Goal: Information Seeking & Learning: Learn about a topic

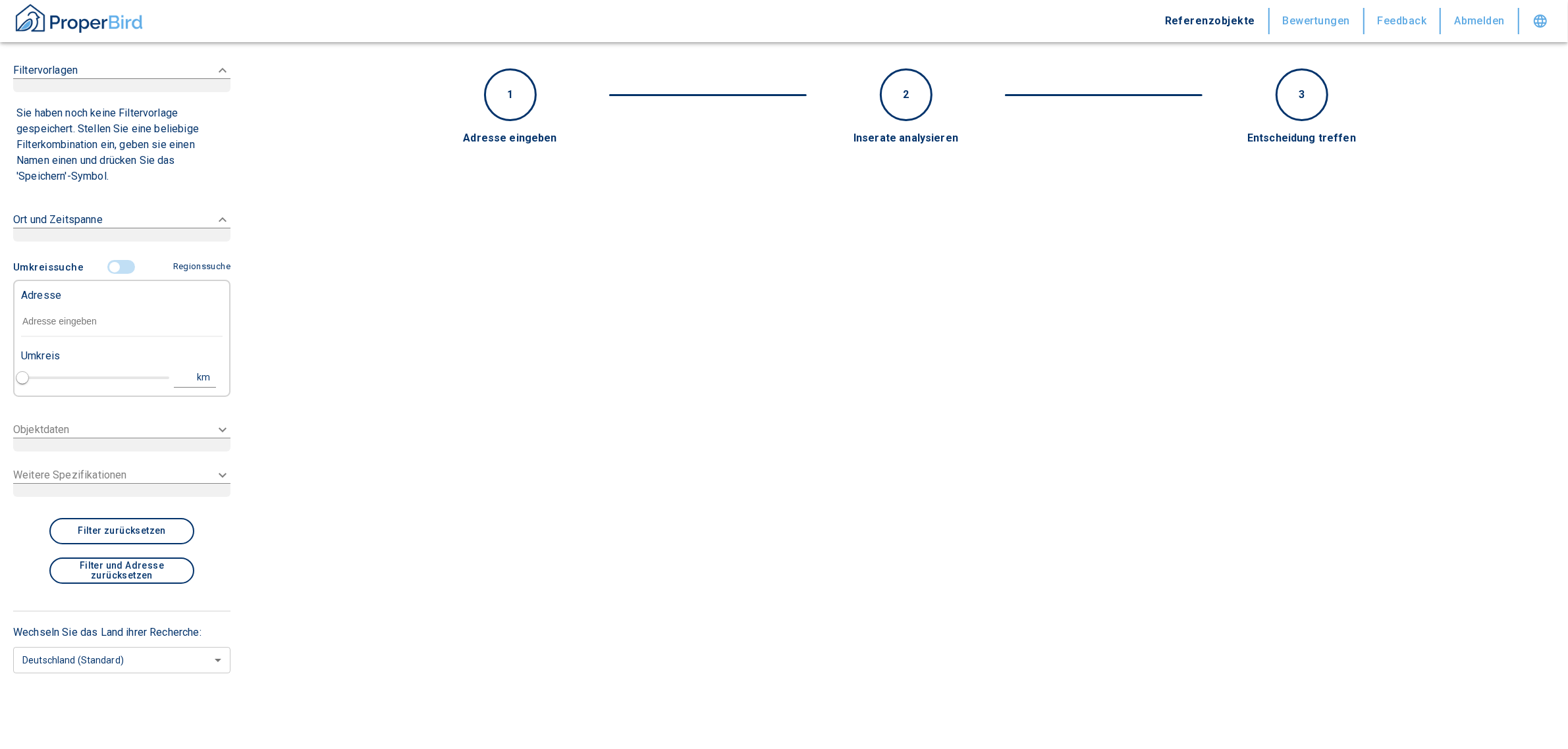
type input "2020"
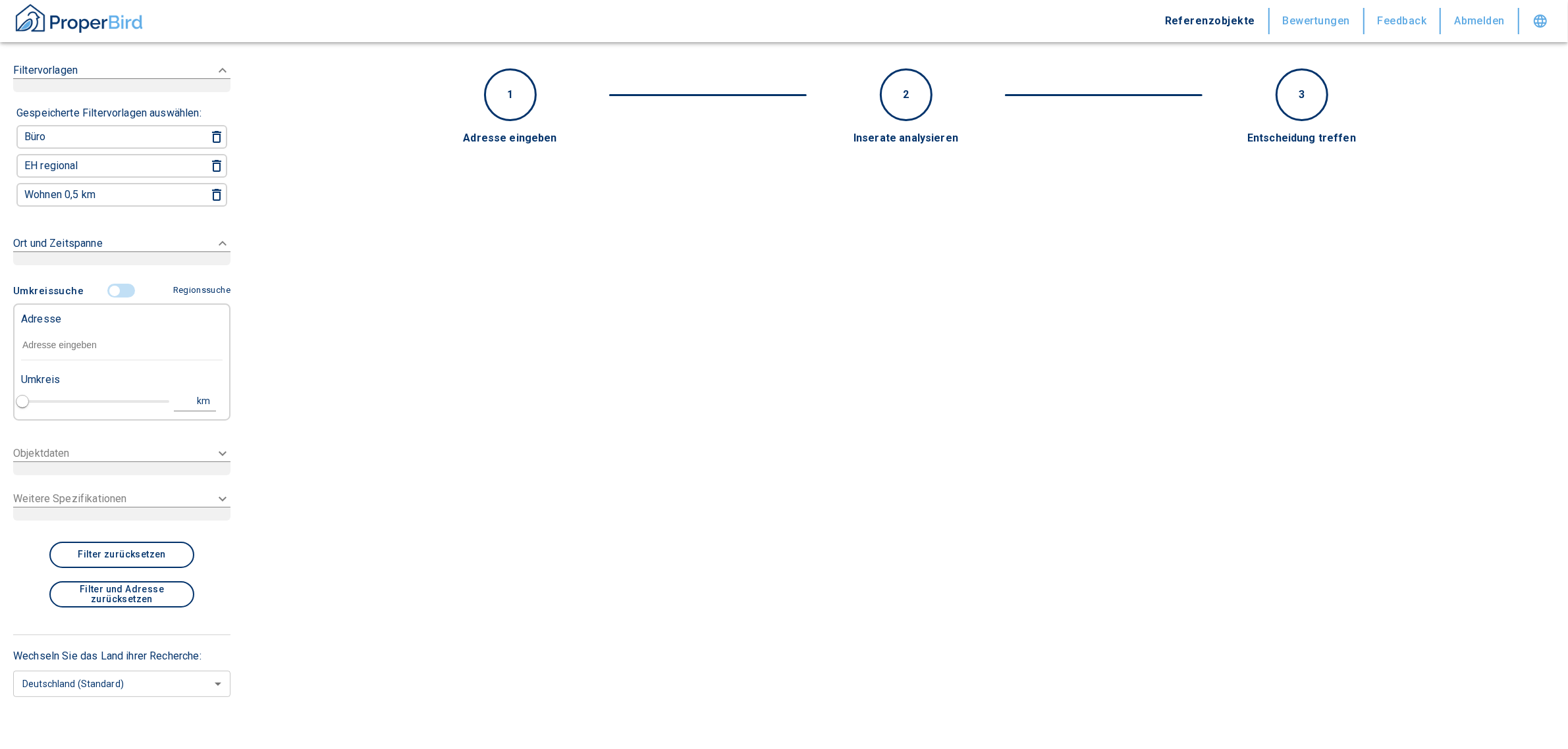
click at [104, 337] on input "text" at bounding box center [122, 346] width 202 height 31
type input "[STREET_ADDRESS]"
type input "1"
type input "2020"
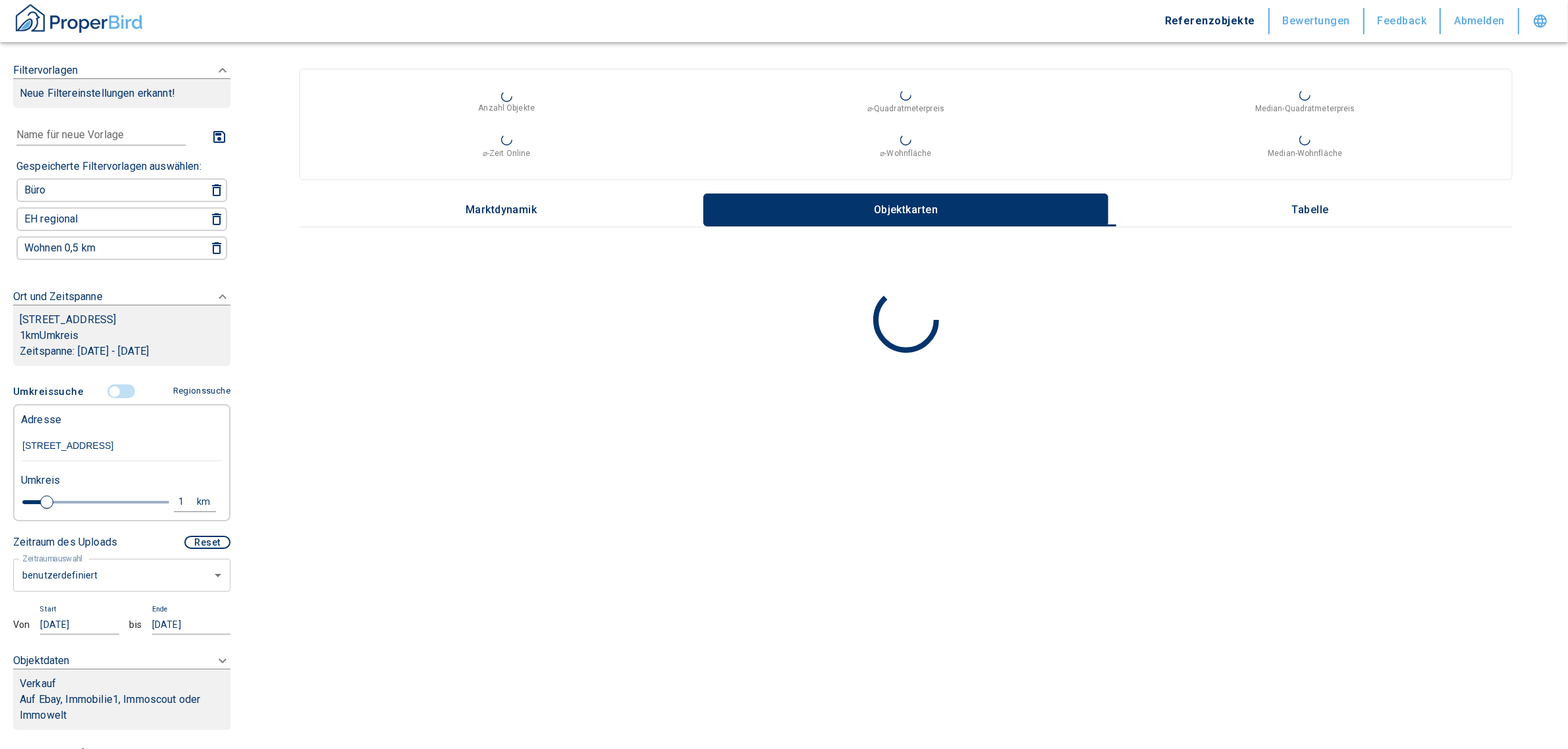
type input "[STREET_ADDRESS]"
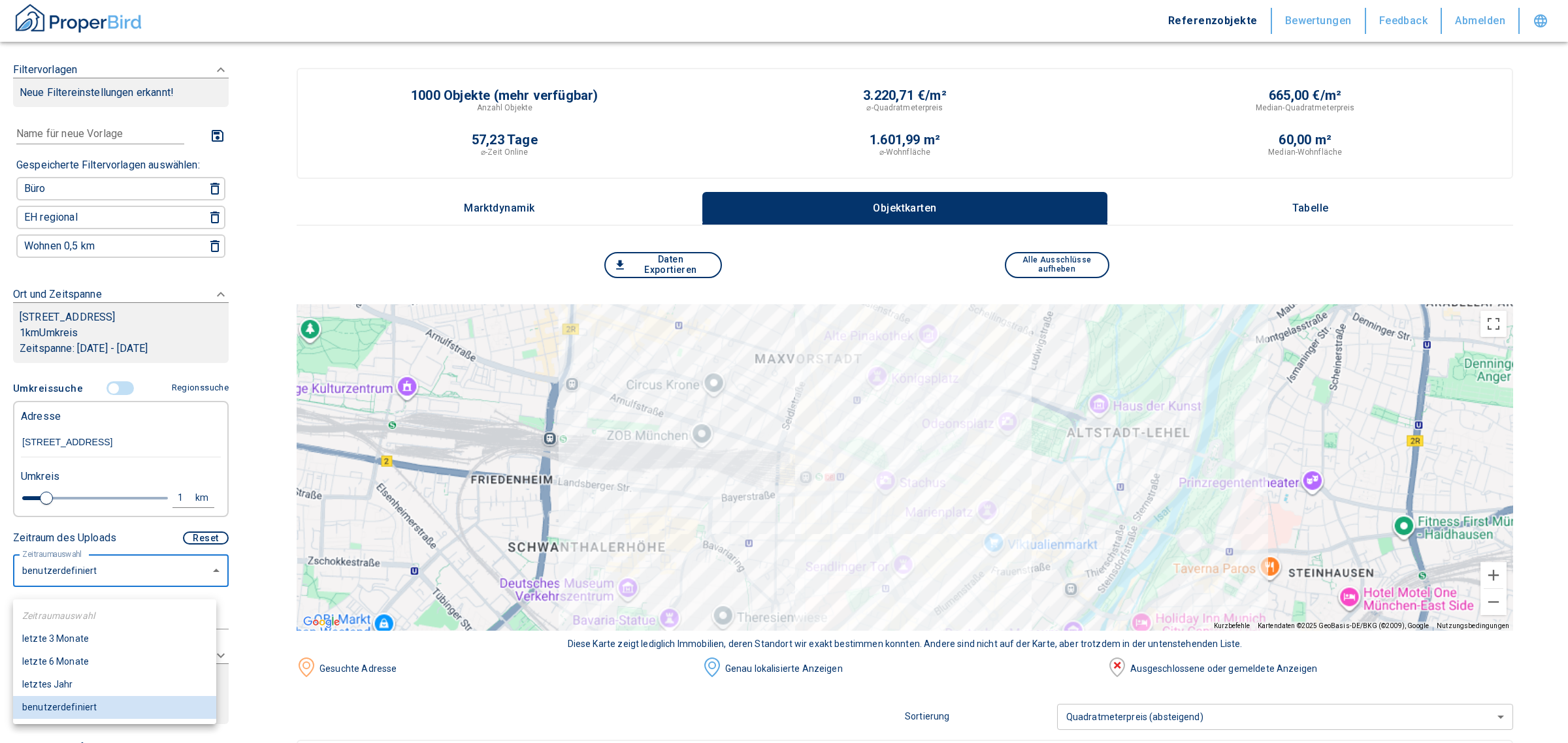
click at [80, 657] on li "letzte 6 Monate" at bounding box center [115, 662] width 203 height 23
type input "2020"
type input "6"
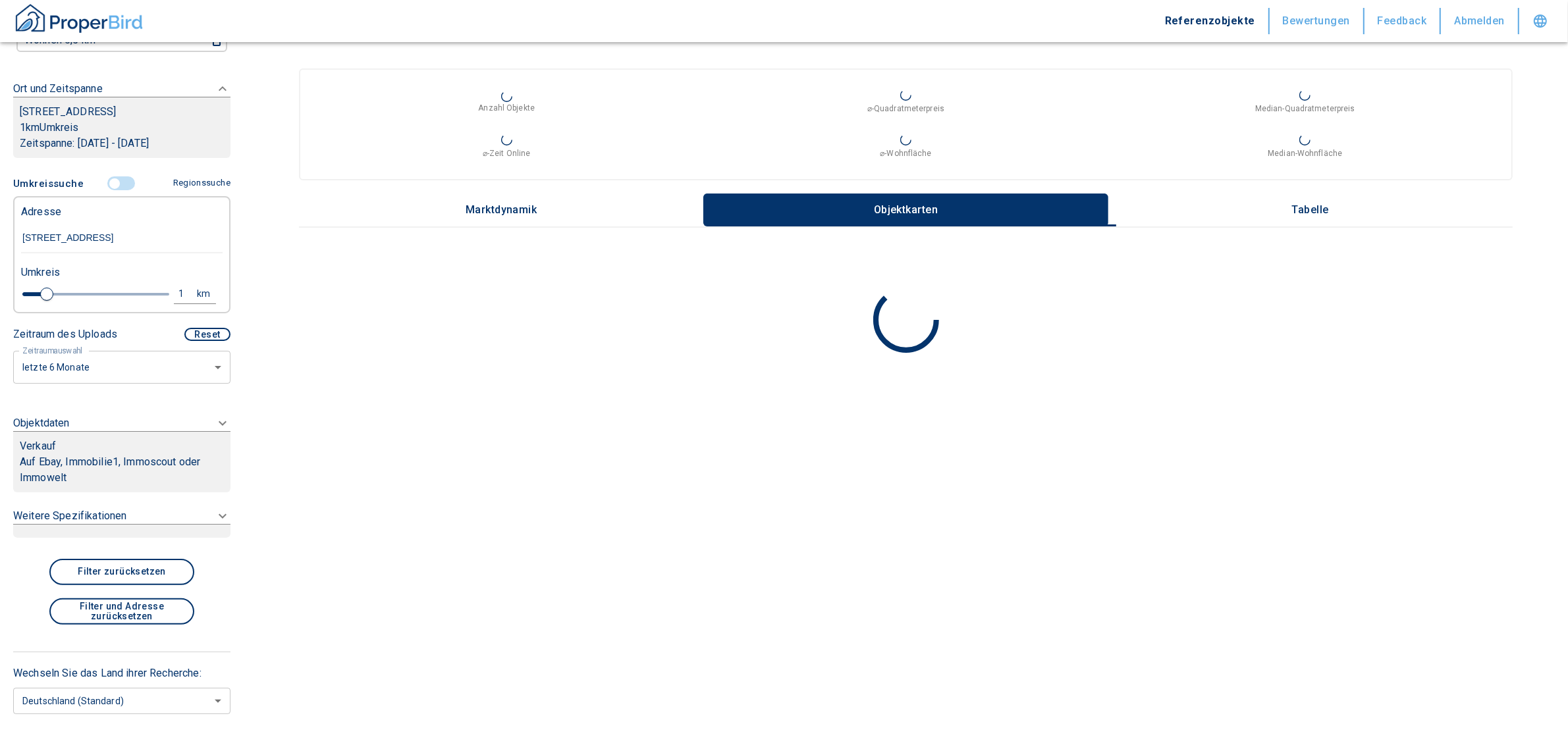
click at [215, 428] on icon at bounding box center [222, 422] width 16 height 16
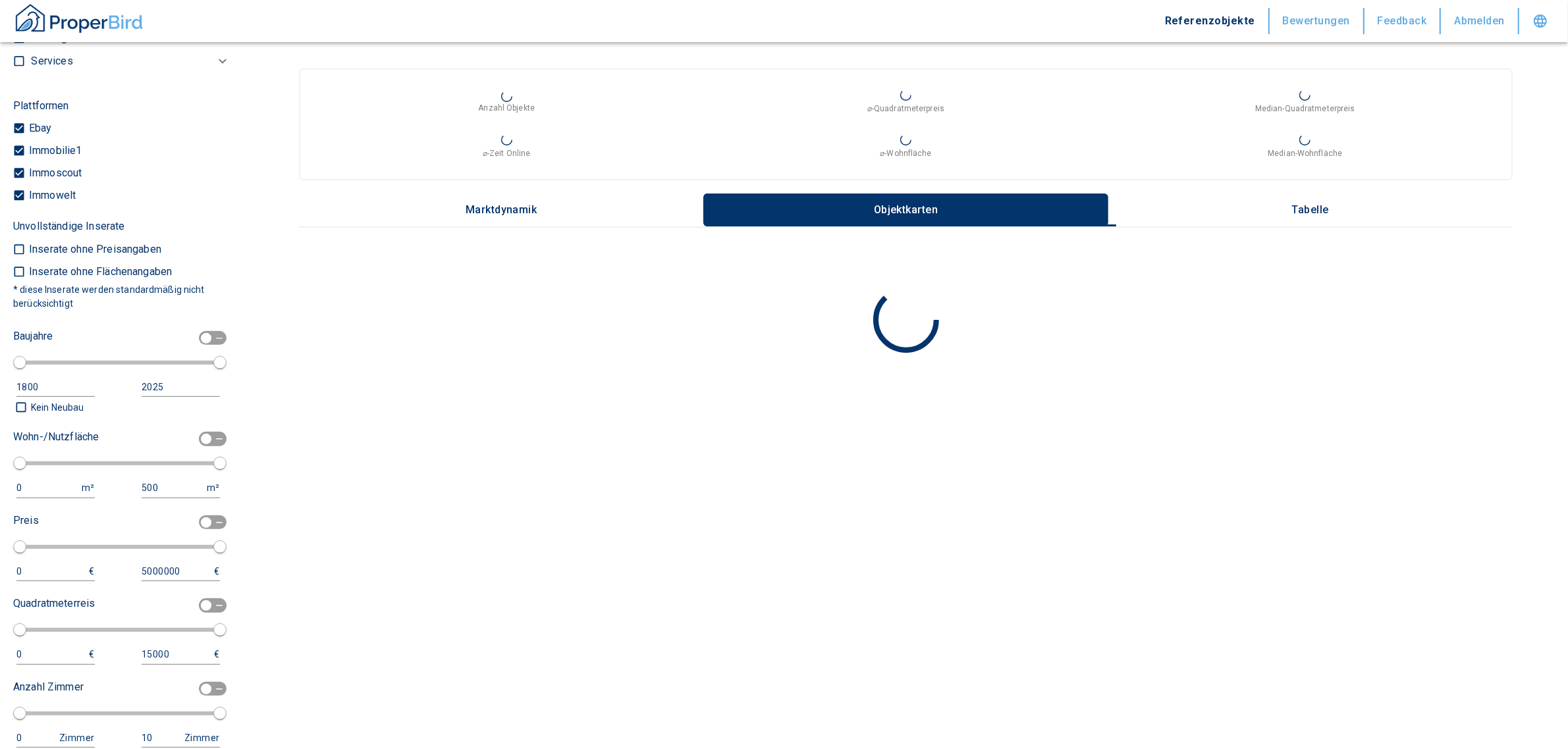
scroll to position [593, 0]
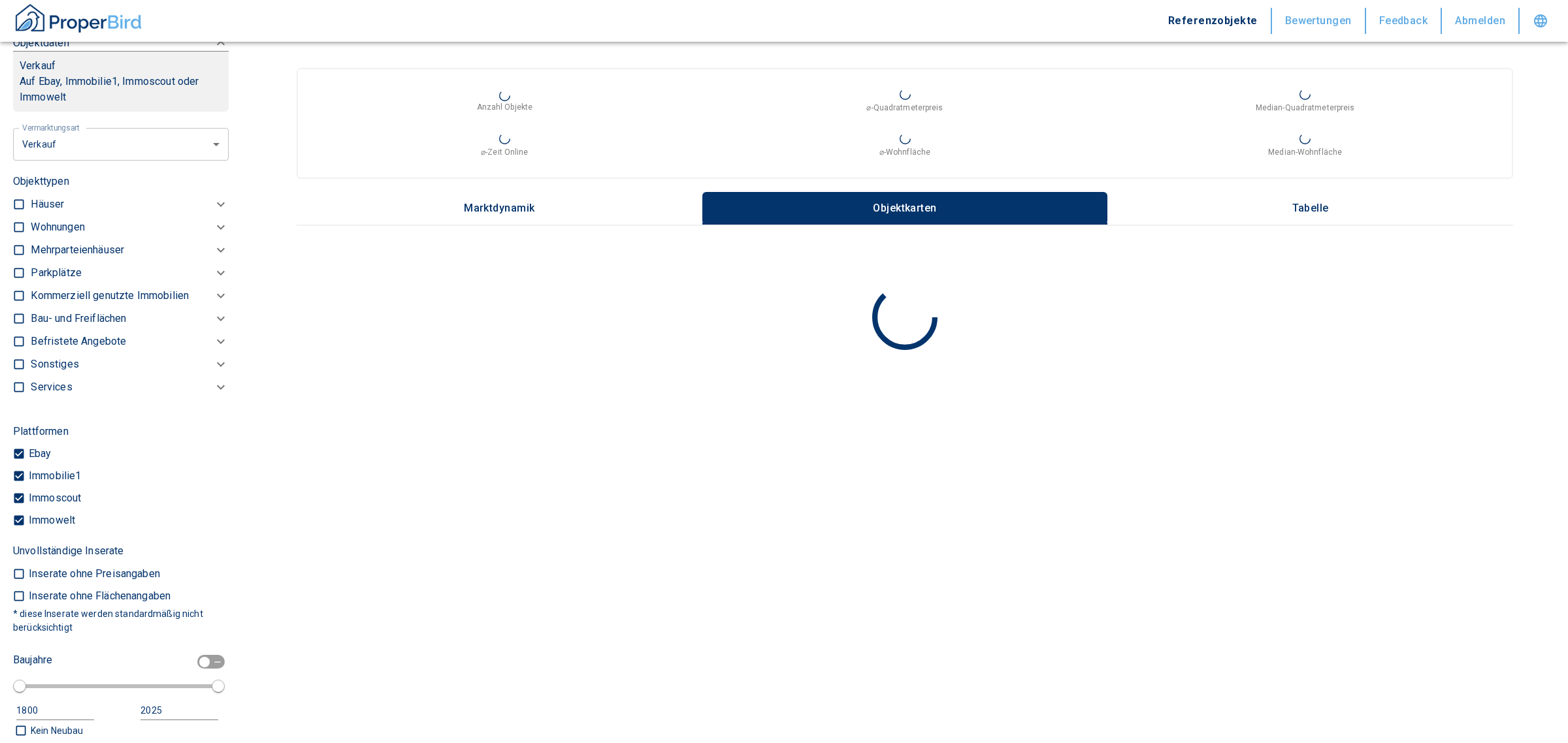
click at [69, 158] on body "Referenzobjekte Bewertungen Feedback Abmelden Filtervorlagen Neue Filtereinstel…" at bounding box center [784, 372] width 1568 height 743
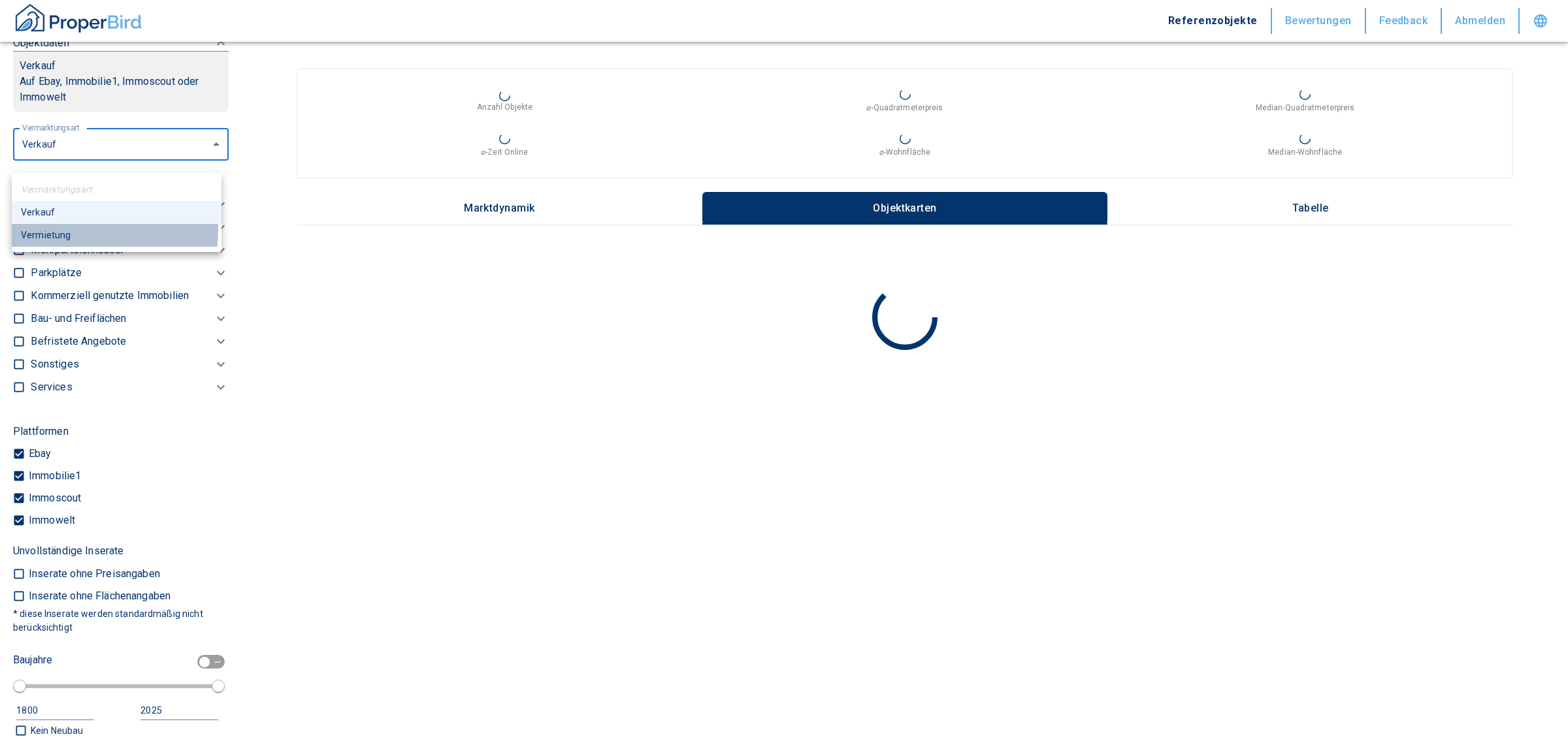
click at [79, 230] on li "Vermietung" at bounding box center [117, 235] width 210 height 23
type input "rent"
type input "2020"
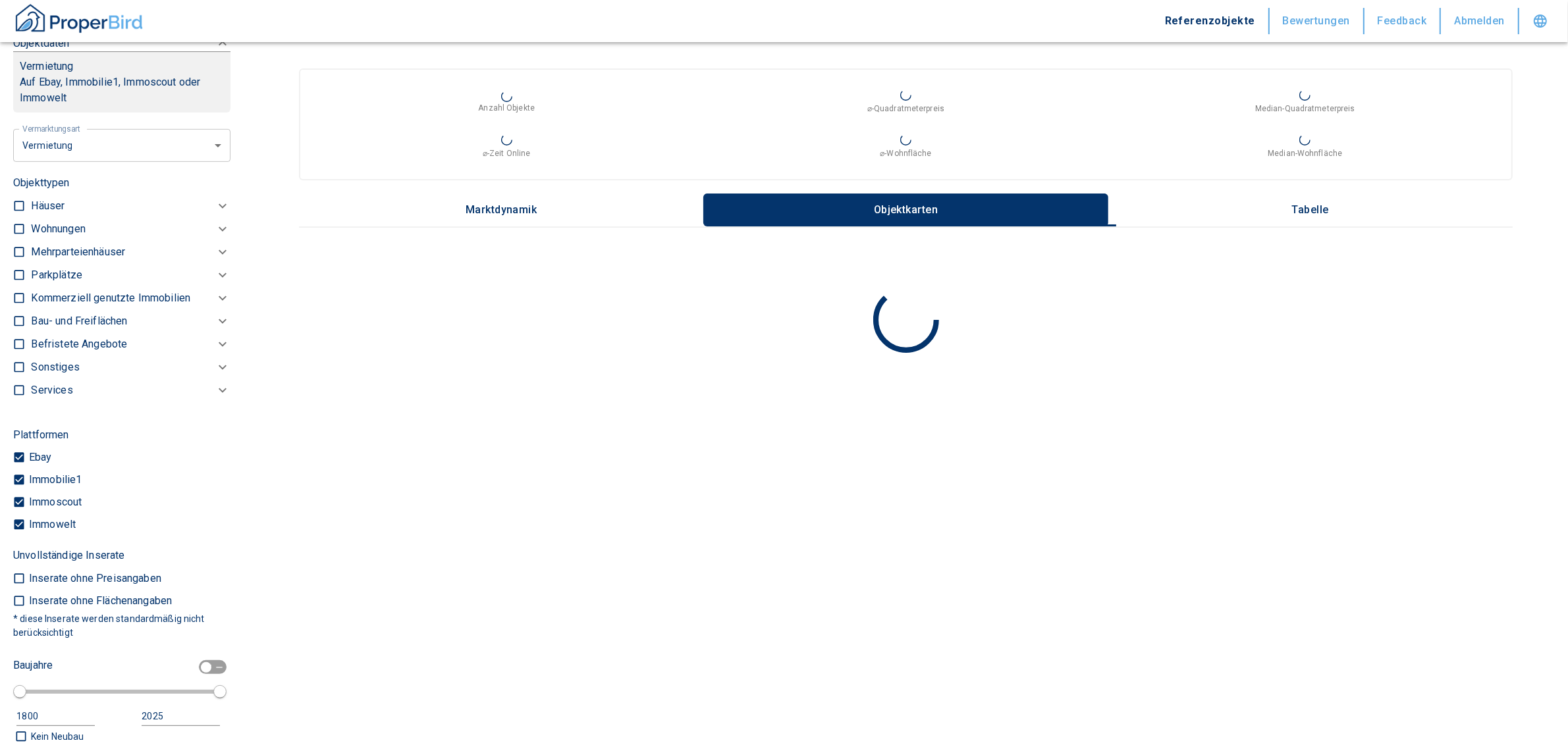
click at [119, 306] on p "Kommerziell genutzte Immobilien" at bounding box center [110, 298] width 160 height 16
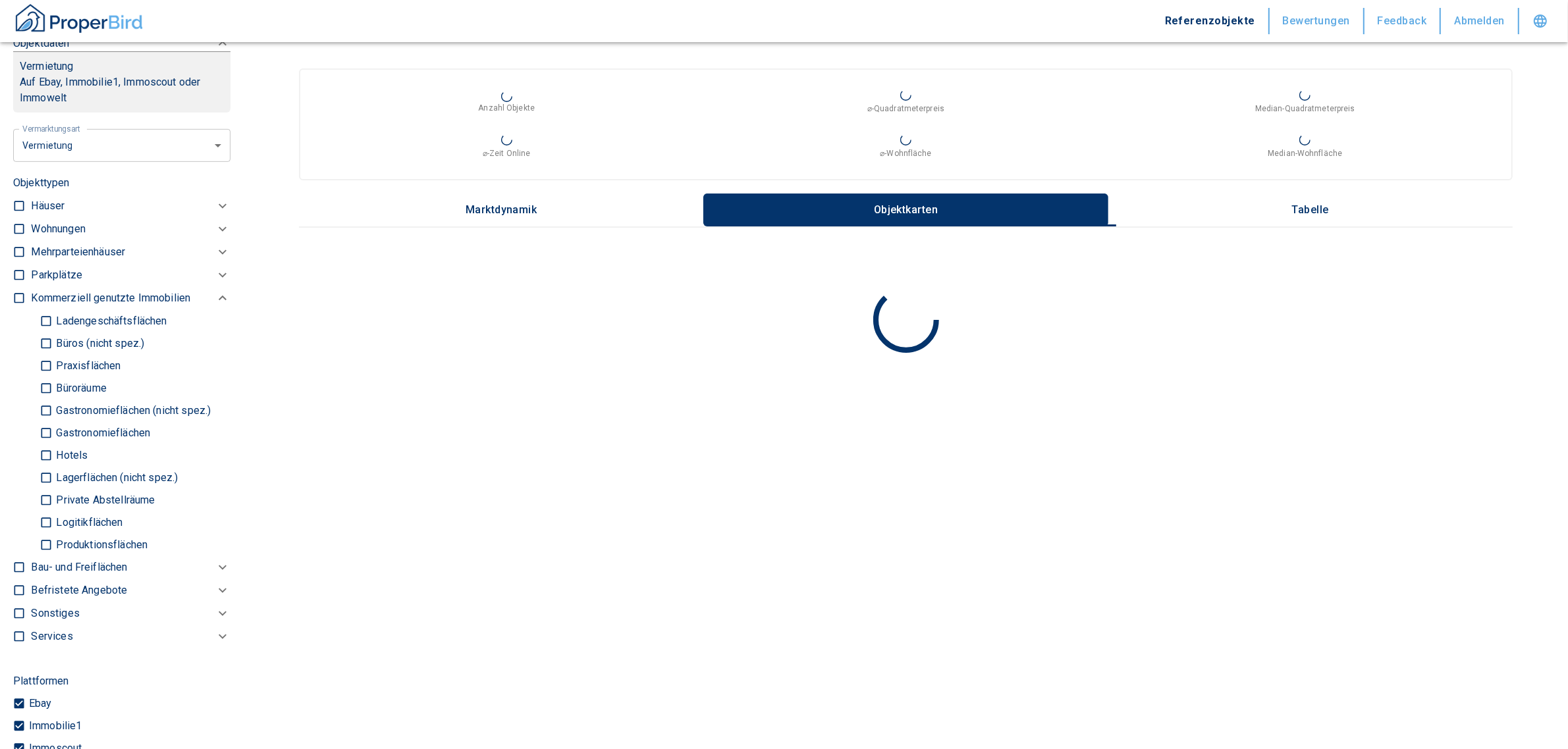
click at [65, 327] on p "Ladengeschäftsflächen" at bounding box center [110, 321] width 114 height 11
click at [53, 330] on input "Ladengeschäftsflächen" at bounding box center [46, 321] width 13 height 23
checkbox input "true"
type input "2020"
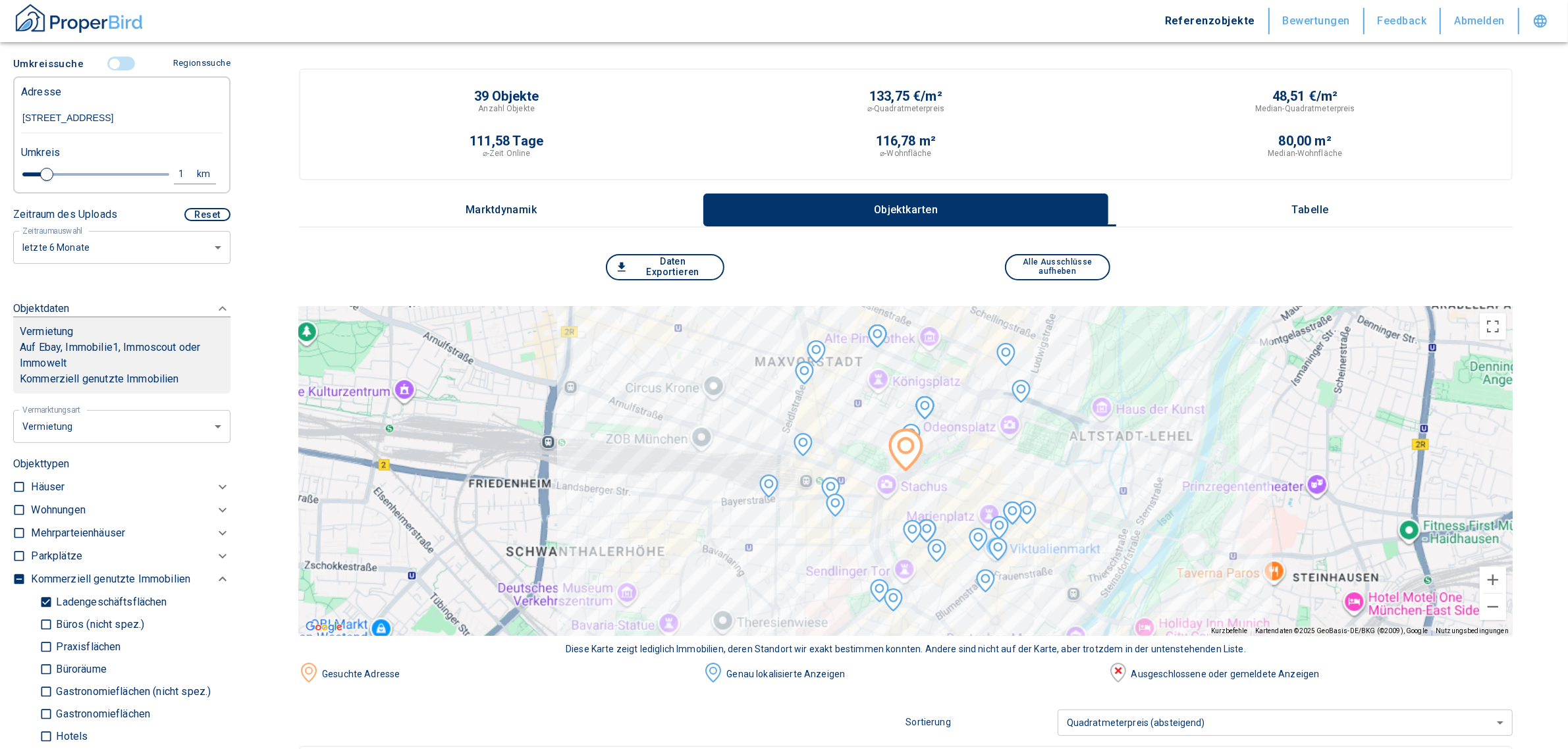
scroll to position [329, 0]
click at [177, 179] on div "1" at bounding box center [189, 173] width 24 height 17
drag, startPoint x: 66, startPoint y: 183, endPoint x: 22, endPoint y: 185, distance: 44.0
click at [22, 185] on div "1 km Neue Suchen" at bounding box center [112, 174] width 202 height 31
type input "0,5"
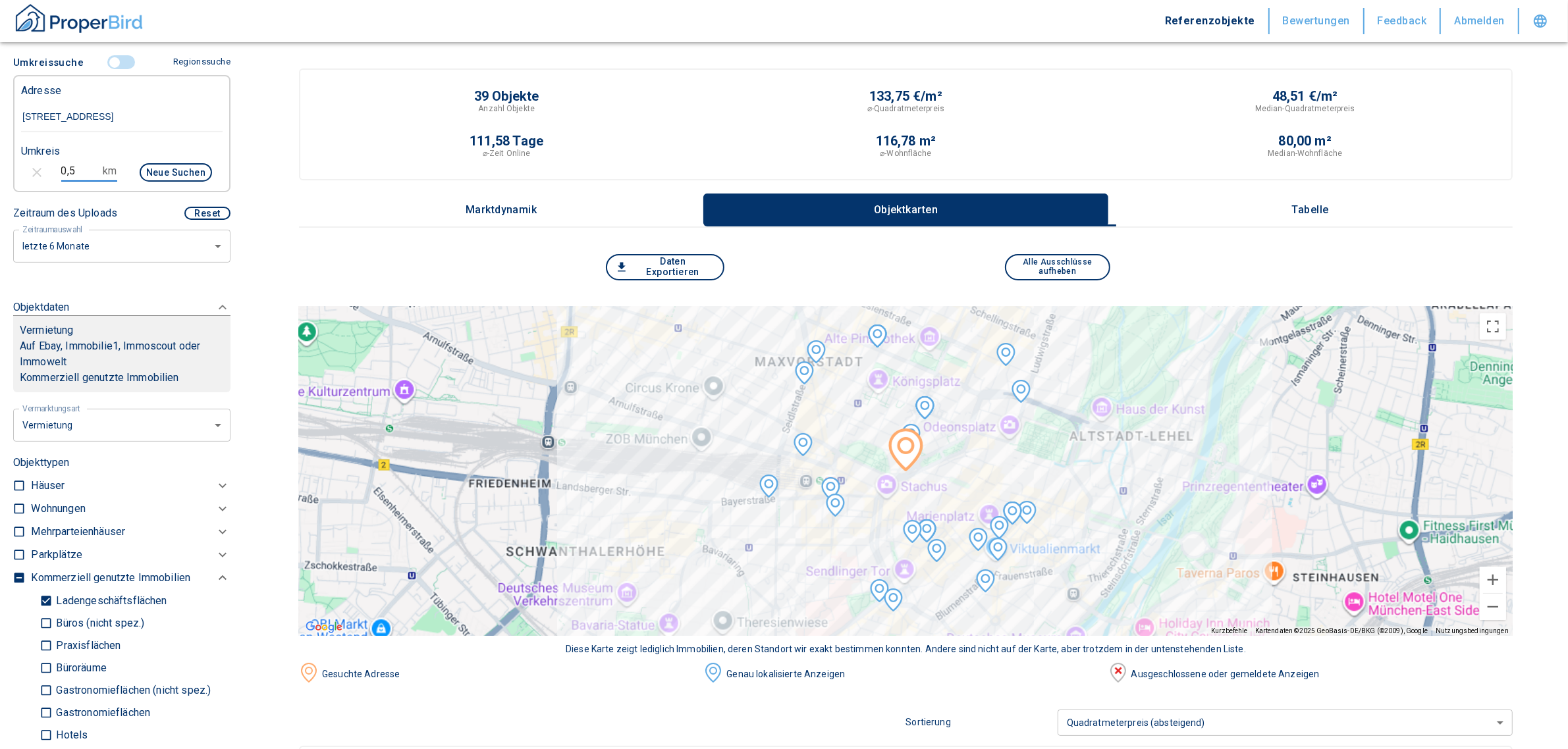
click at [166, 174] on button "Neue Suchen" at bounding box center [176, 172] width 73 height 18
type input "2020"
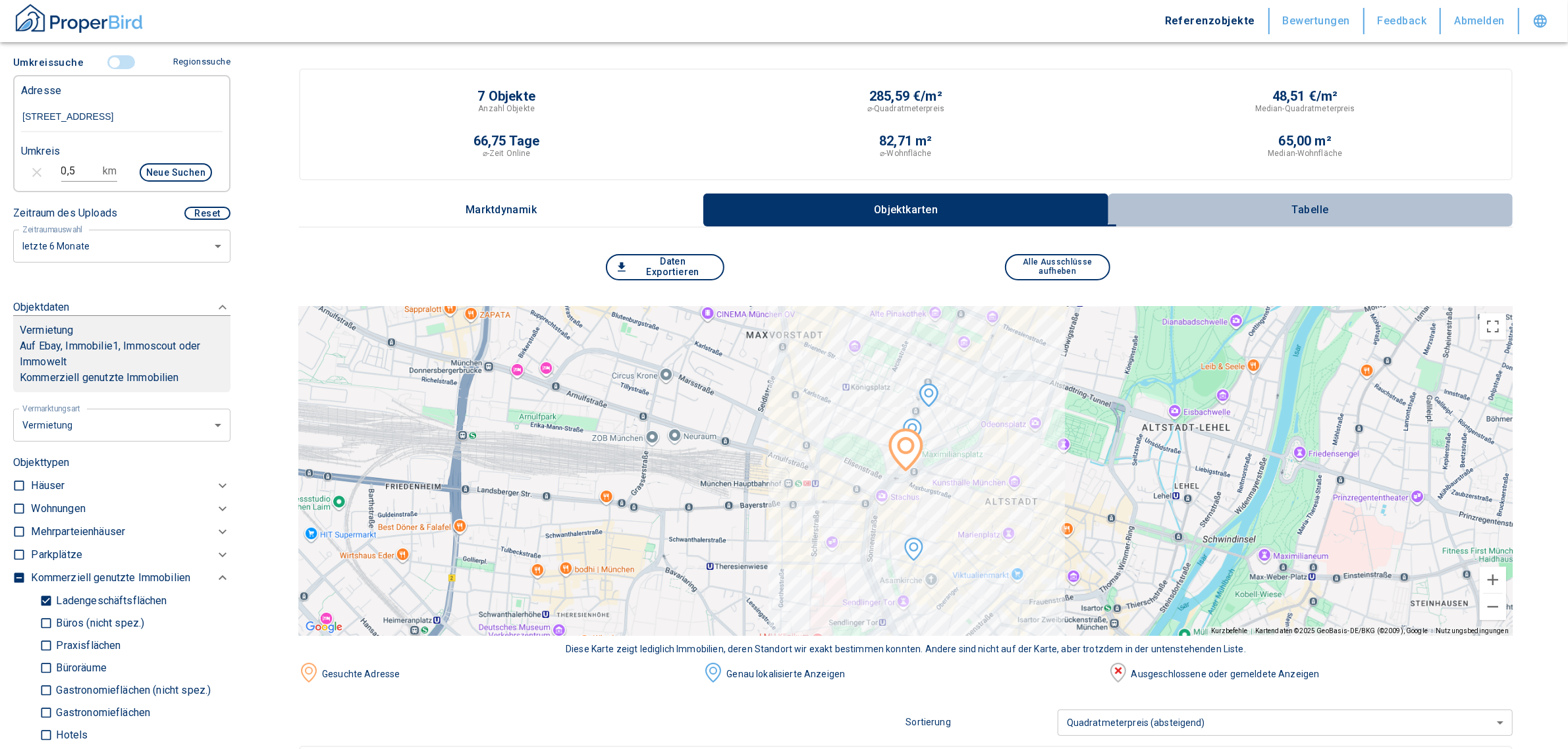
click at [1305, 204] on p "Tabelle" at bounding box center [1311, 210] width 66 height 12
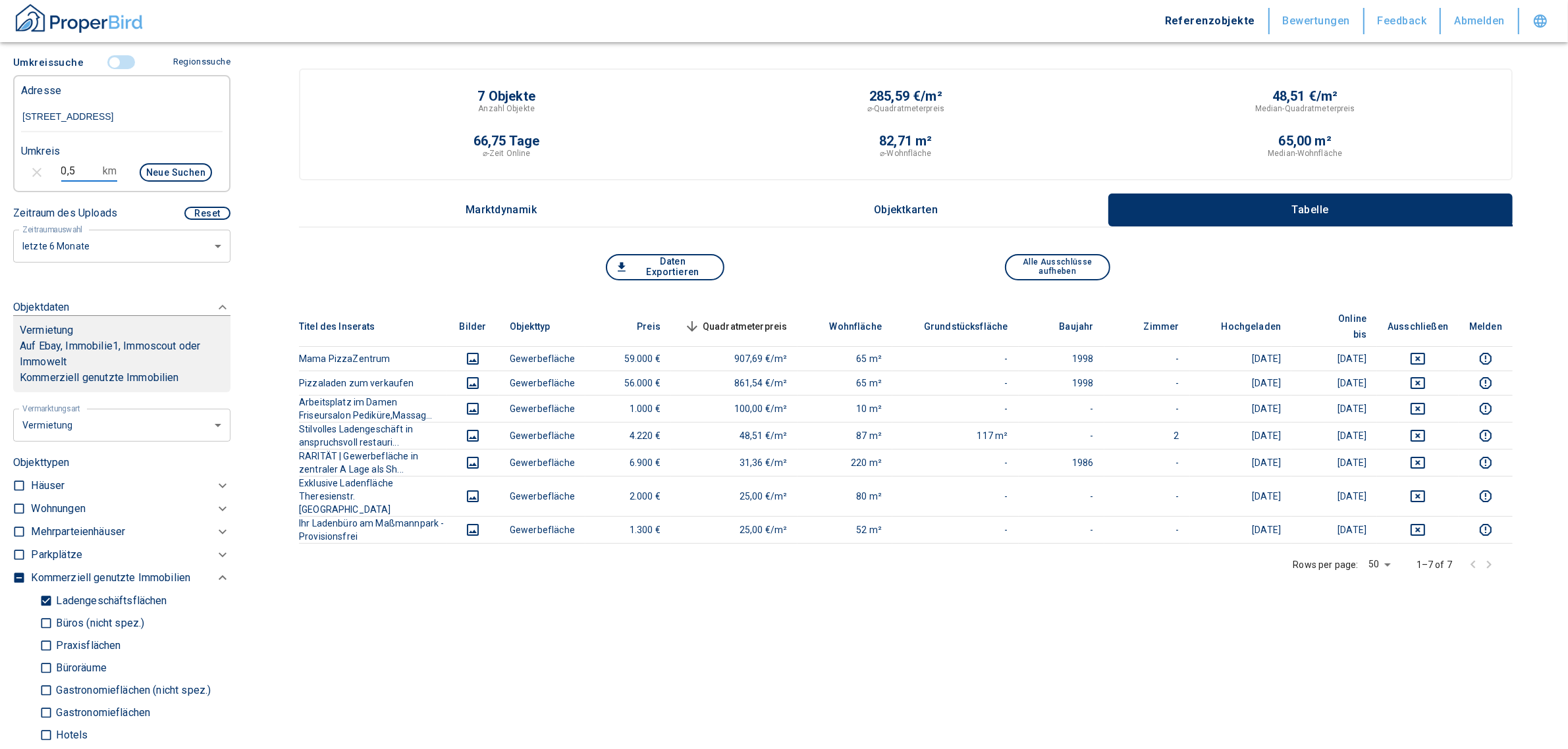
click at [80, 175] on input "0,5" at bounding box center [79, 170] width 37 height 21
drag, startPoint x: 80, startPoint y: 175, endPoint x: 22, endPoint y: 179, distance: 58.1
click at [17, 179] on div "0,5 km Neue Suchen" at bounding box center [112, 174] width 202 height 31
type input "0,75"
click at [159, 179] on button "Neue Suchen" at bounding box center [176, 172] width 73 height 18
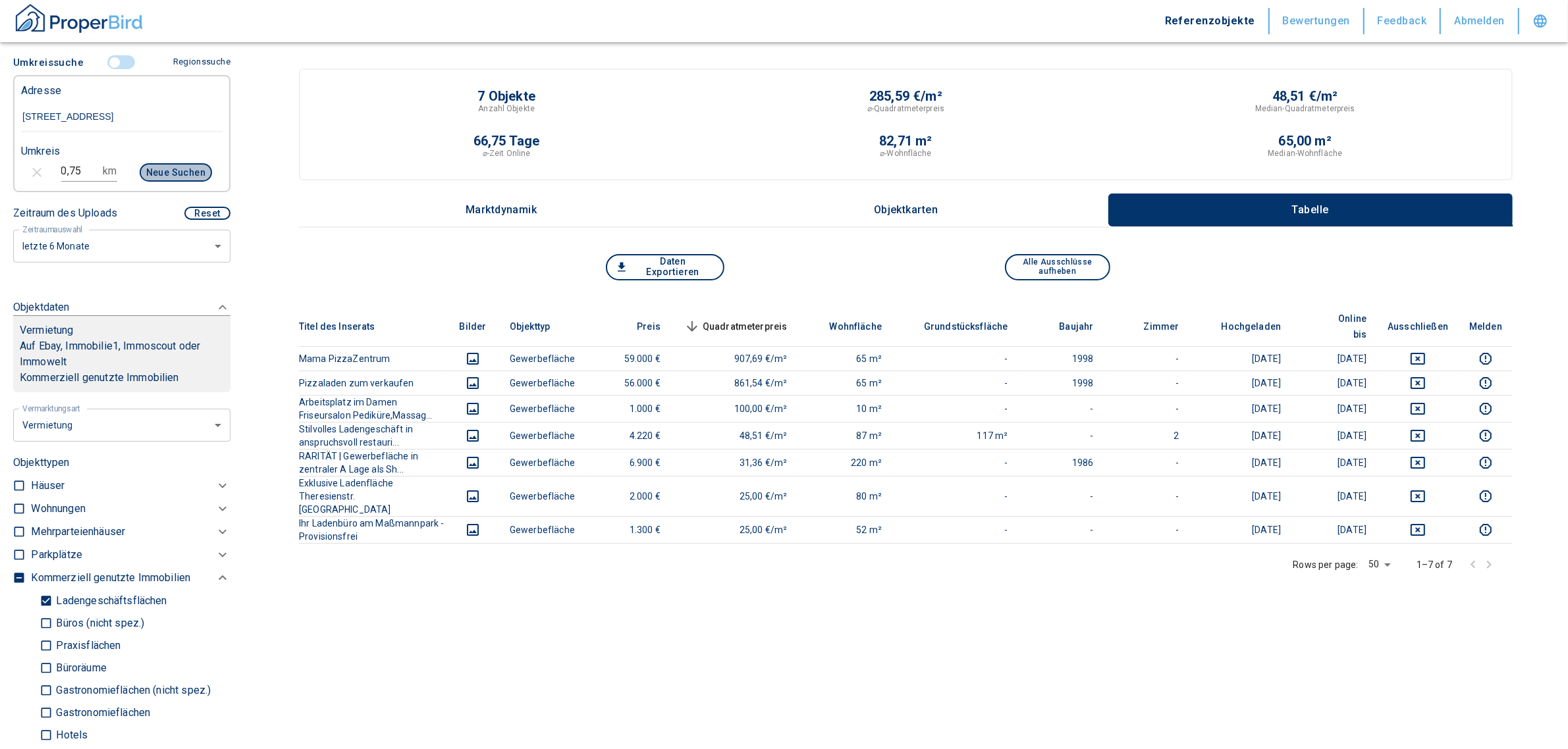
type input "2020"
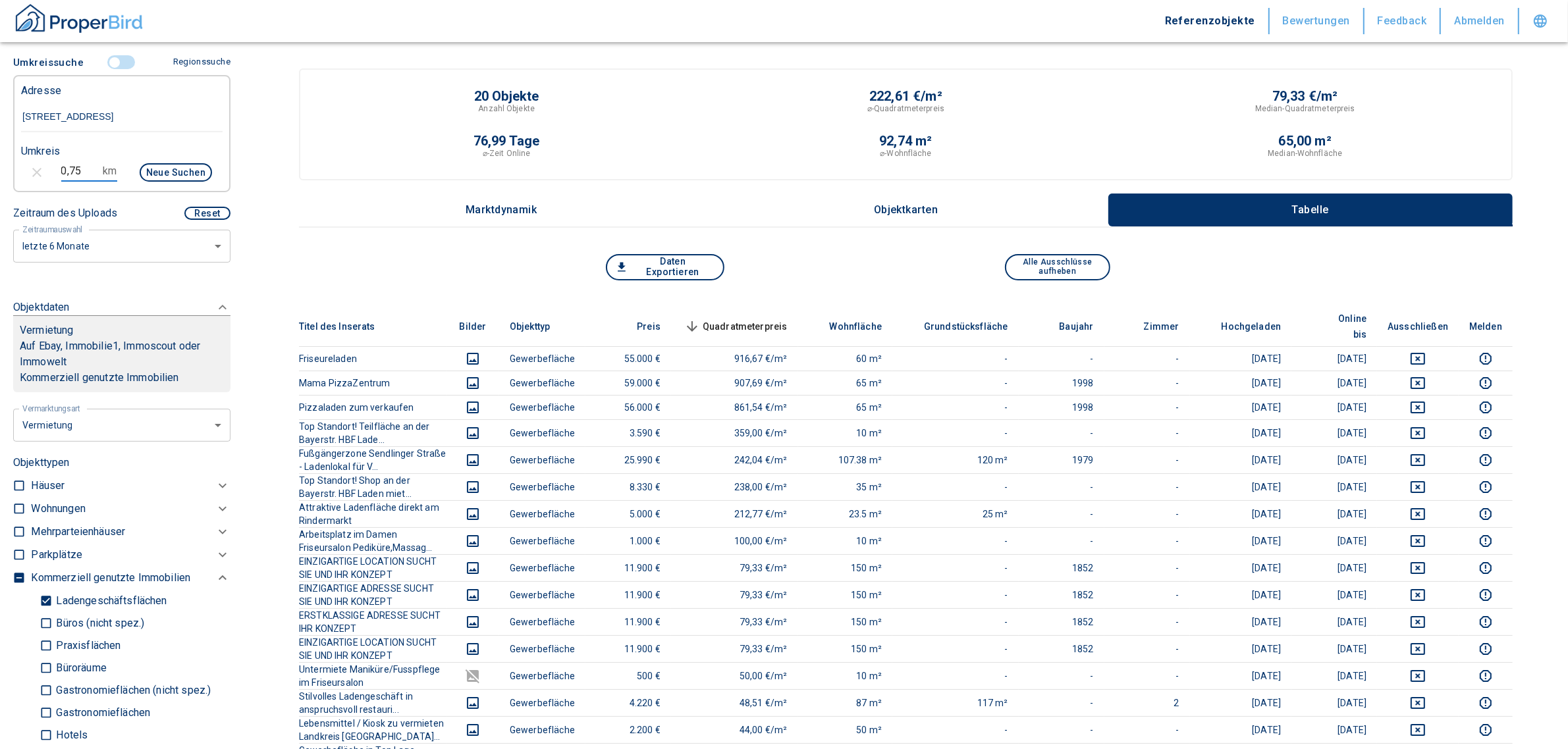
click at [70, 182] on input "0,75" at bounding box center [79, 170] width 37 height 21
click at [89, 124] on input "[STREET_ADDRESS]" at bounding box center [122, 117] width 202 height 31
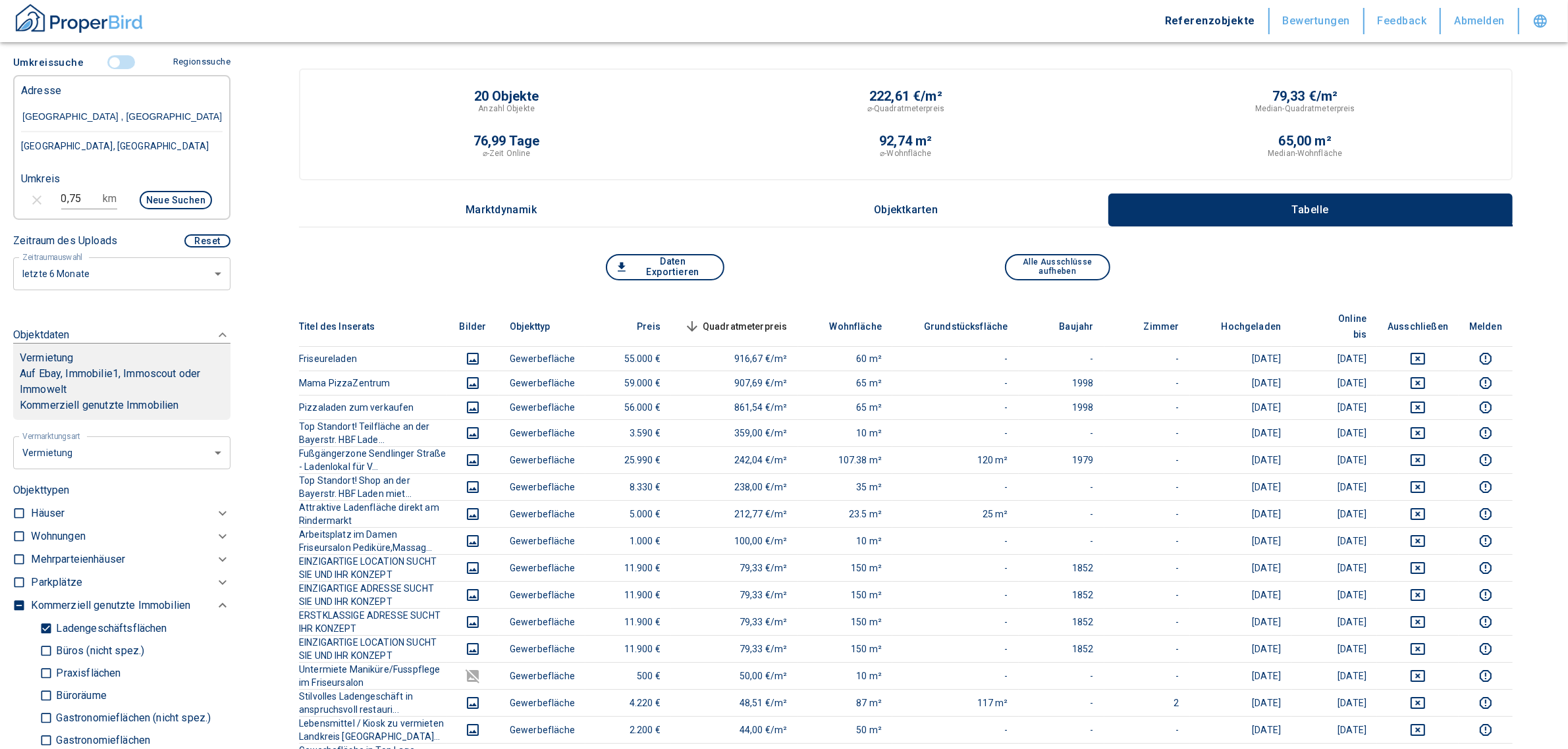
type input "[STREET_ADDRESS]"
click at [114, 159] on div "[STREET_ADDRESS]" at bounding box center [122, 146] width 202 height 27
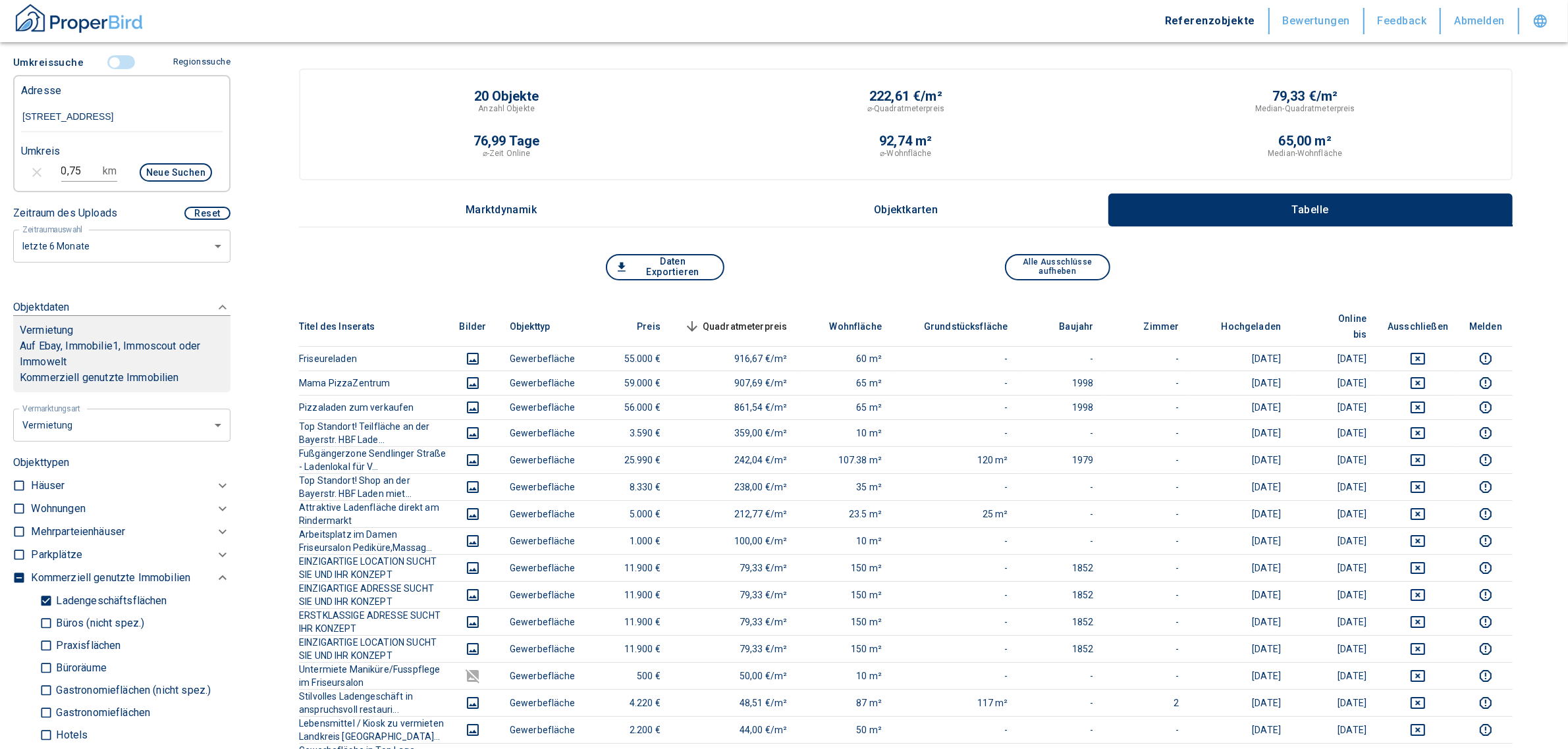
type input "2020"
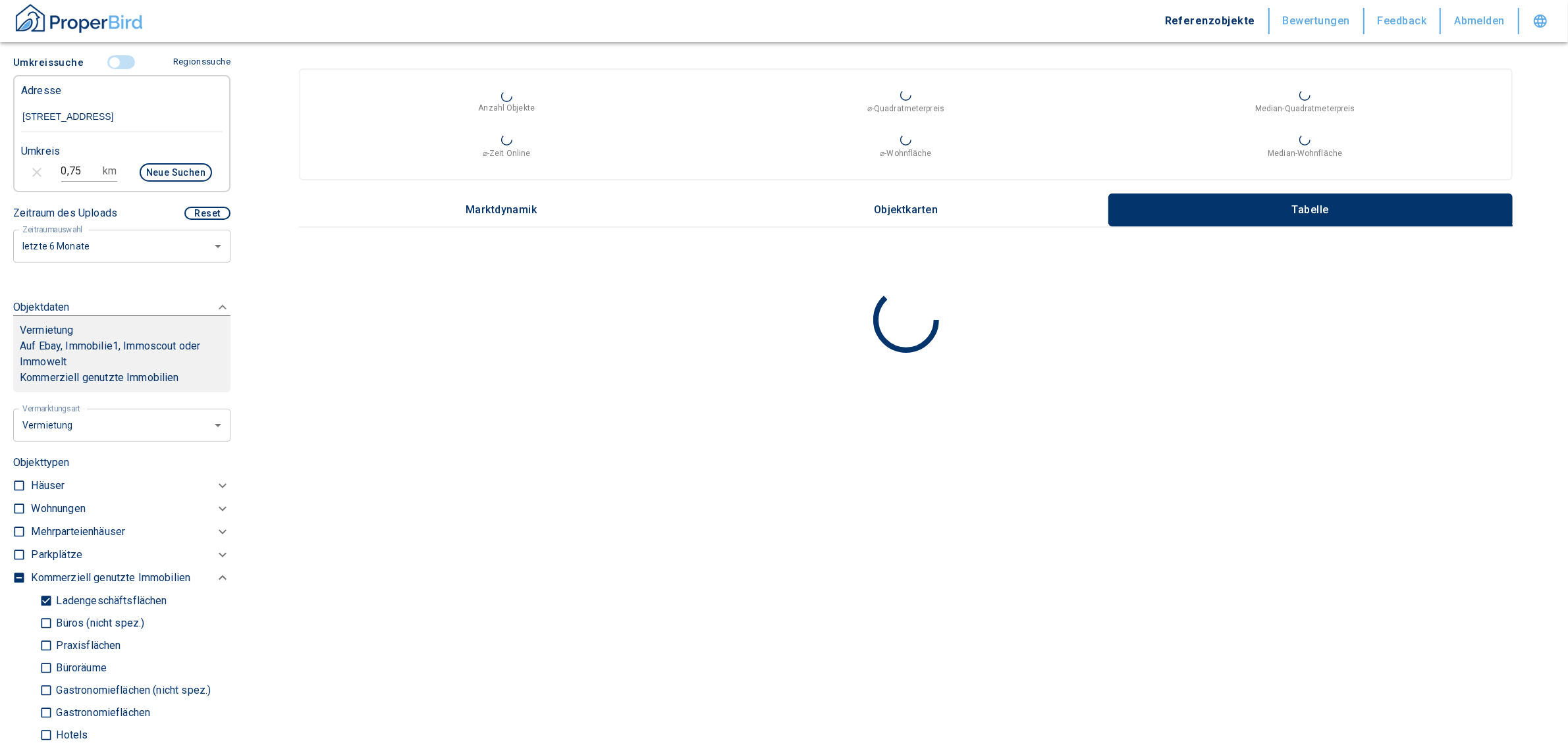
type input "[STREET_ADDRESS]"
click at [76, 166] on input "0,75" at bounding box center [79, 170] width 37 height 21
type input "0,5"
click at [170, 163] on button "Neue Suchen" at bounding box center [176, 172] width 73 height 18
type input "2020"
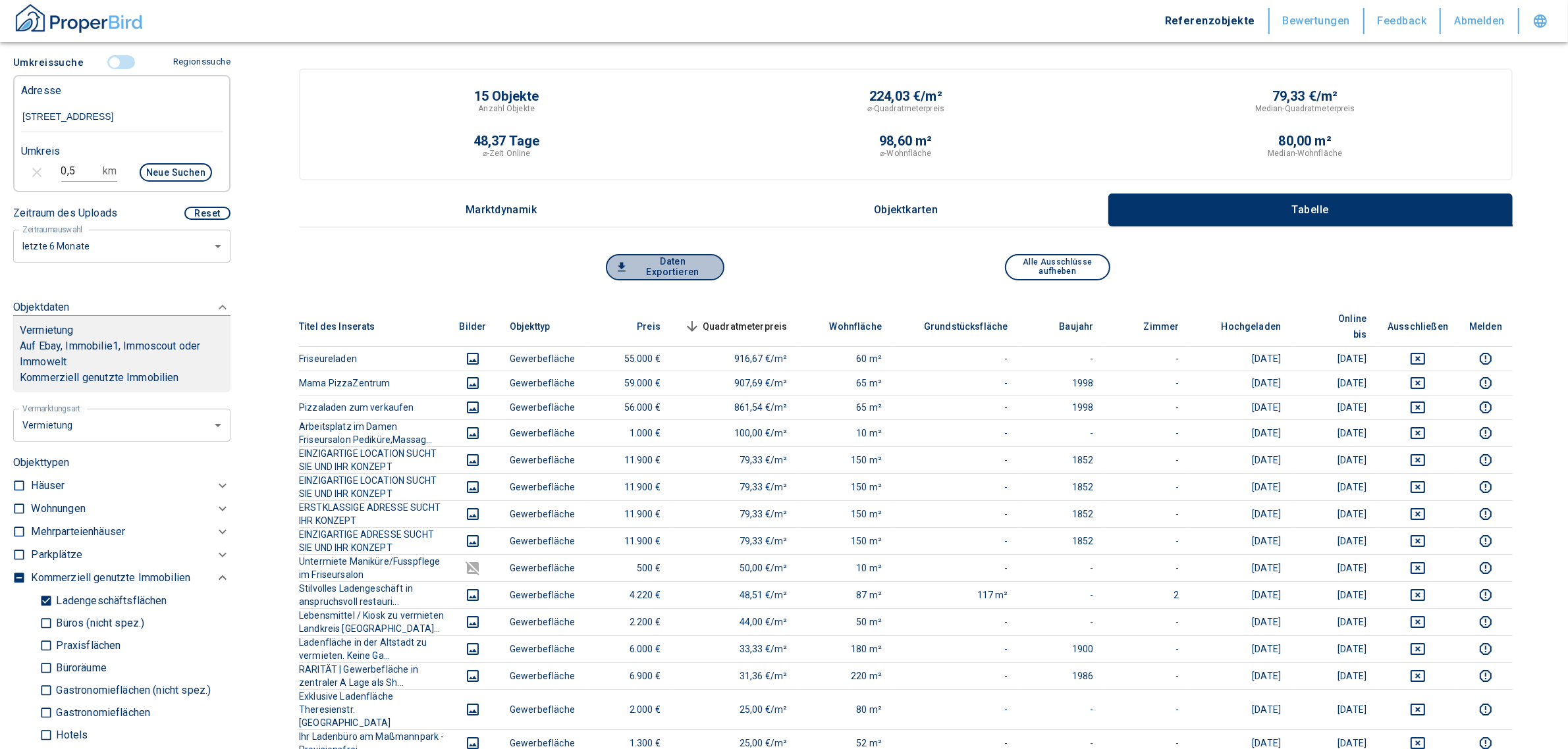
click at [641, 265] on button "Daten Exportieren" at bounding box center [664, 267] width 118 height 26
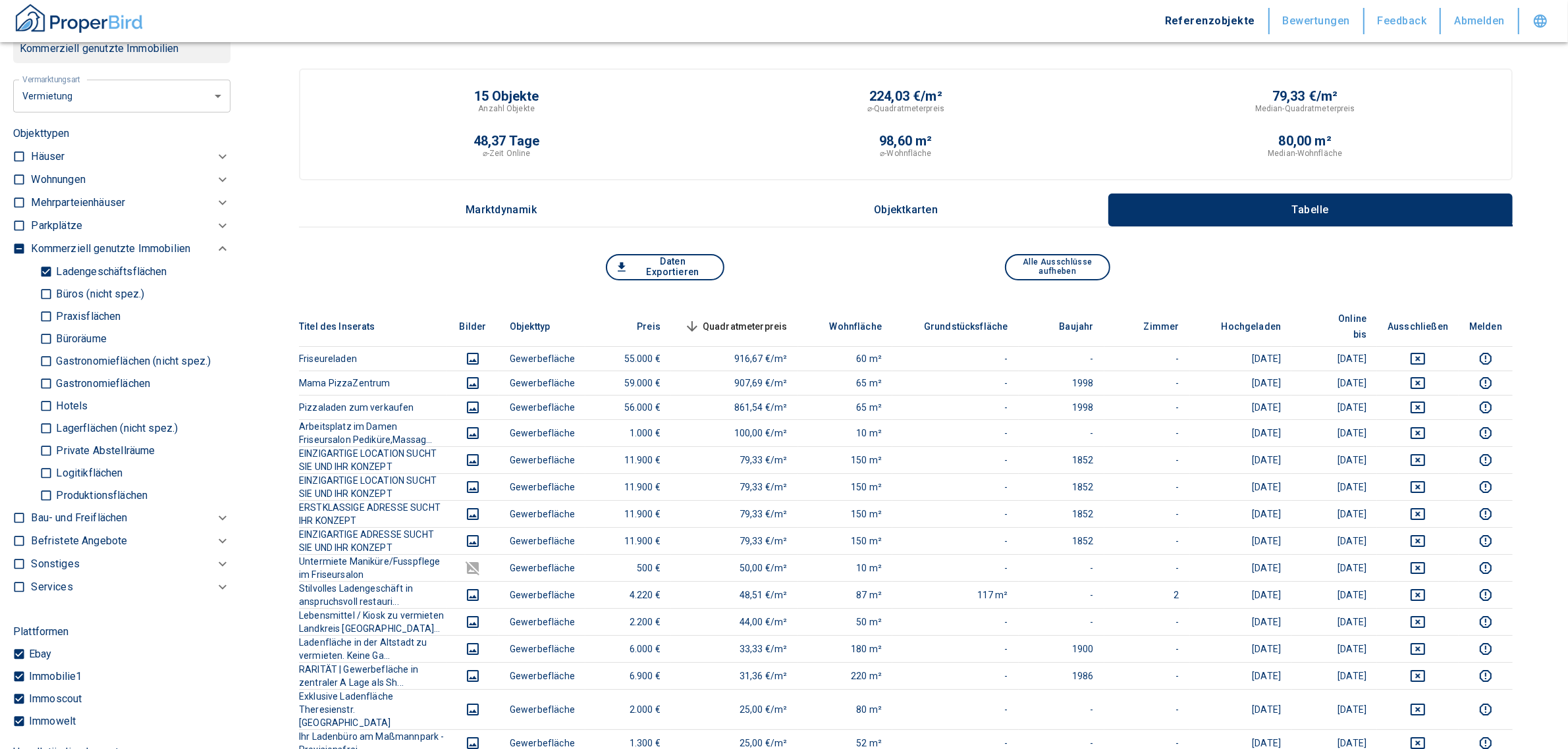
click at [53, 266] on p "Ladengeschäftsflächen" at bounding box center [110, 271] width 114 height 11
click at [53, 265] on input "Ladengeschäftsflächen" at bounding box center [46, 271] width 13 height 23
checkbox input "false"
type input "2020"
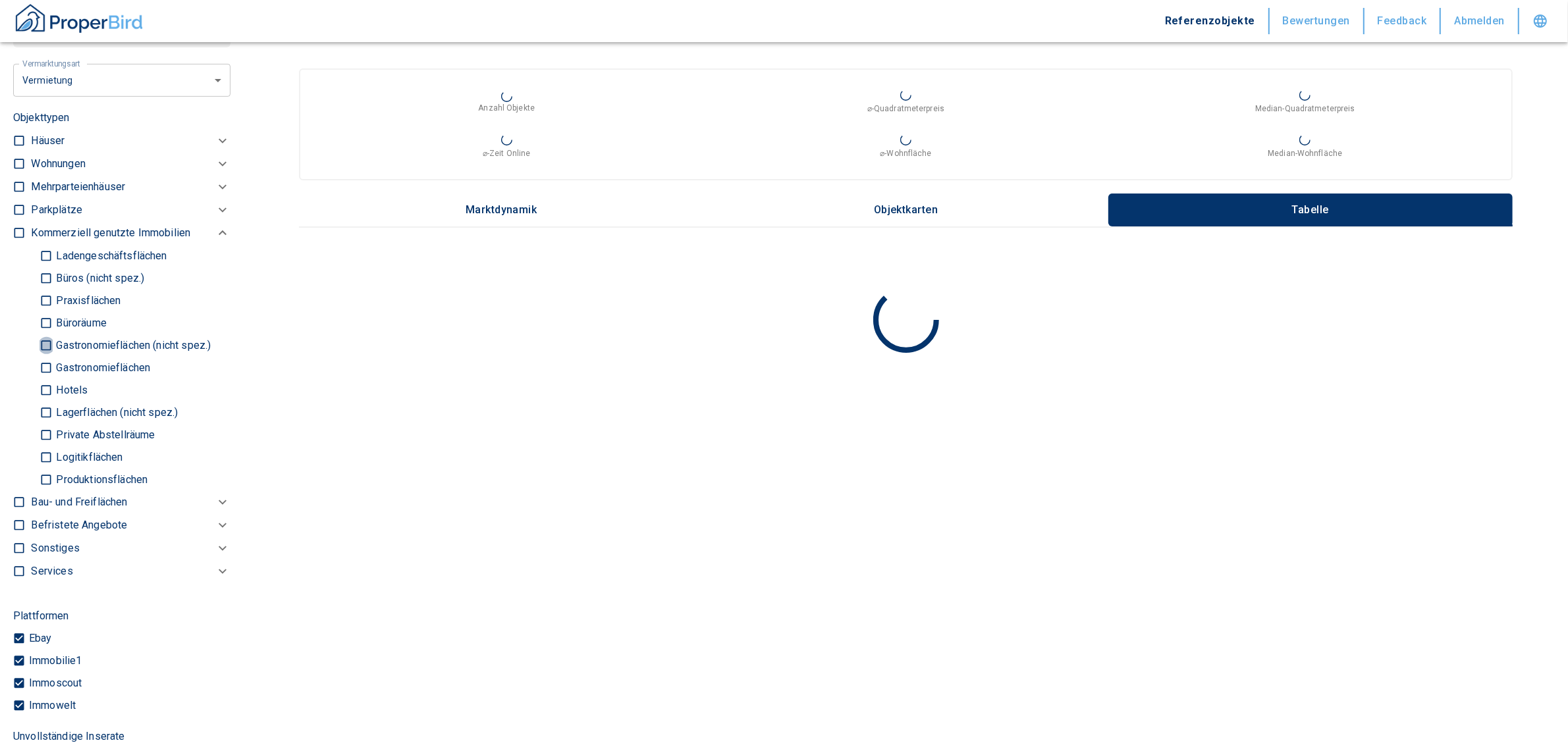
click at [41, 337] on input "Gastronomieflächen (nicht spez.)" at bounding box center [46, 346] width 13 height 23
checkbox input "true"
type input "2020"
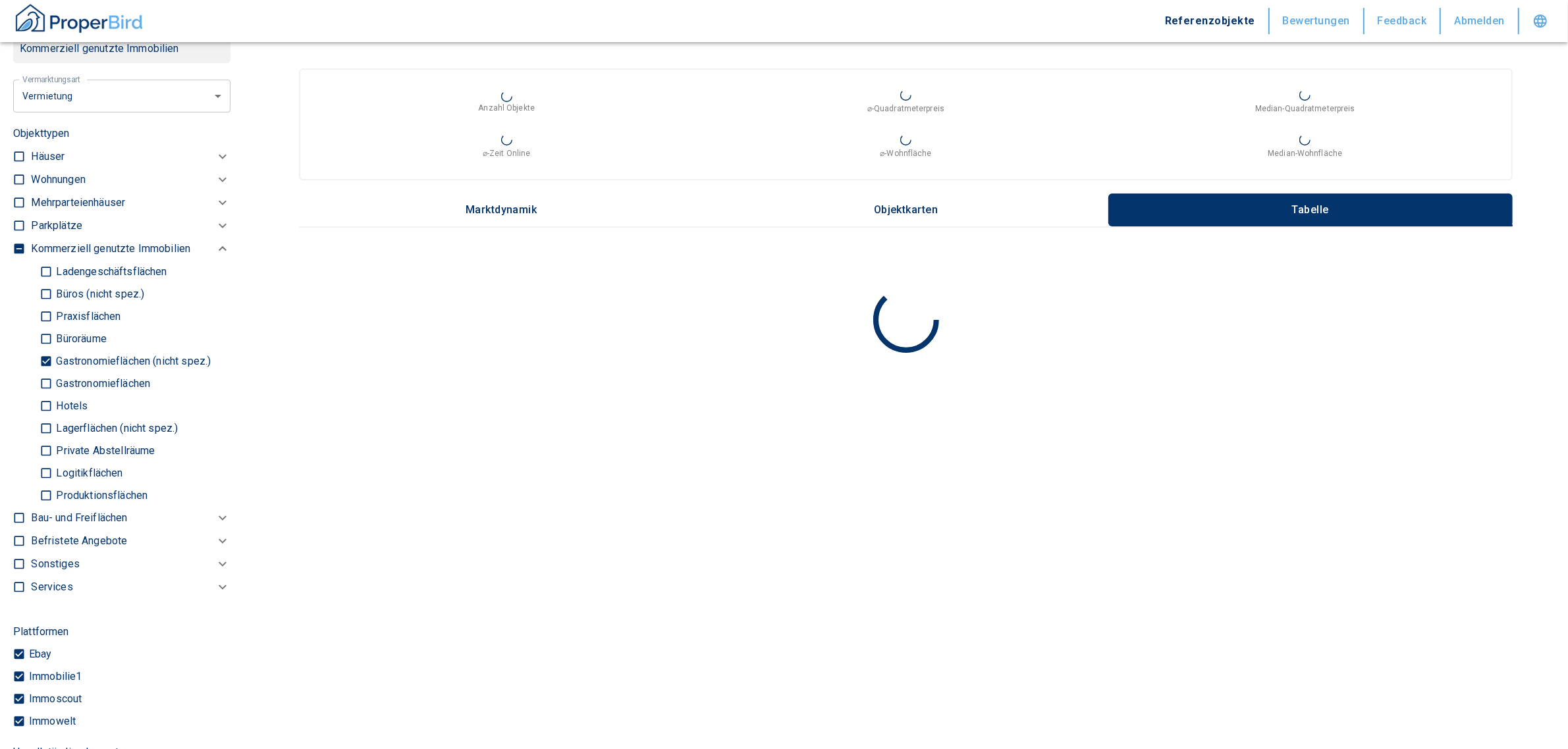
click at [47, 386] on input "Gastronomieflächen" at bounding box center [46, 384] width 13 height 23
checkbox input "true"
type input "2020"
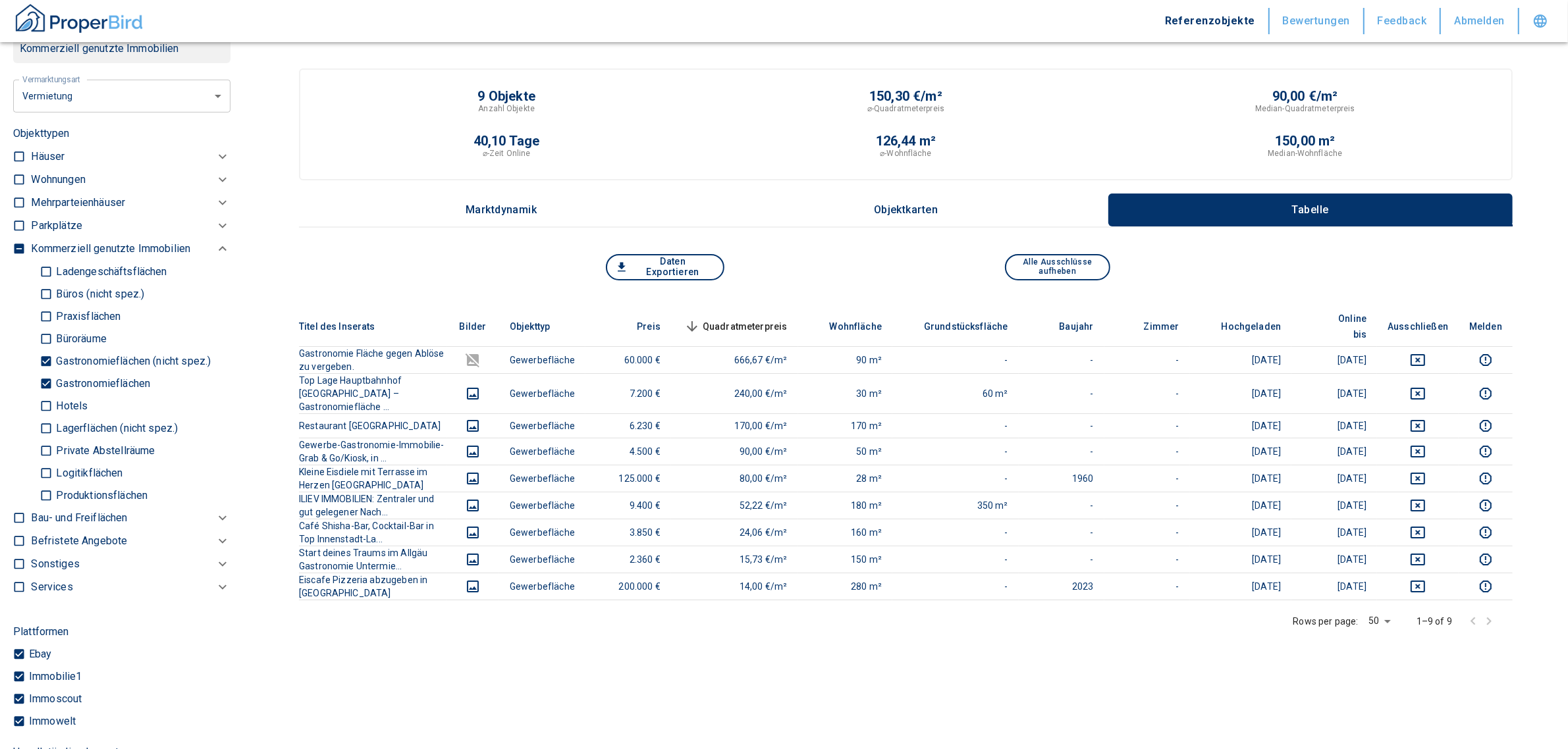
click at [783, 318] on span "Quadratmeterpreis sorted descending" at bounding box center [734, 326] width 106 height 16
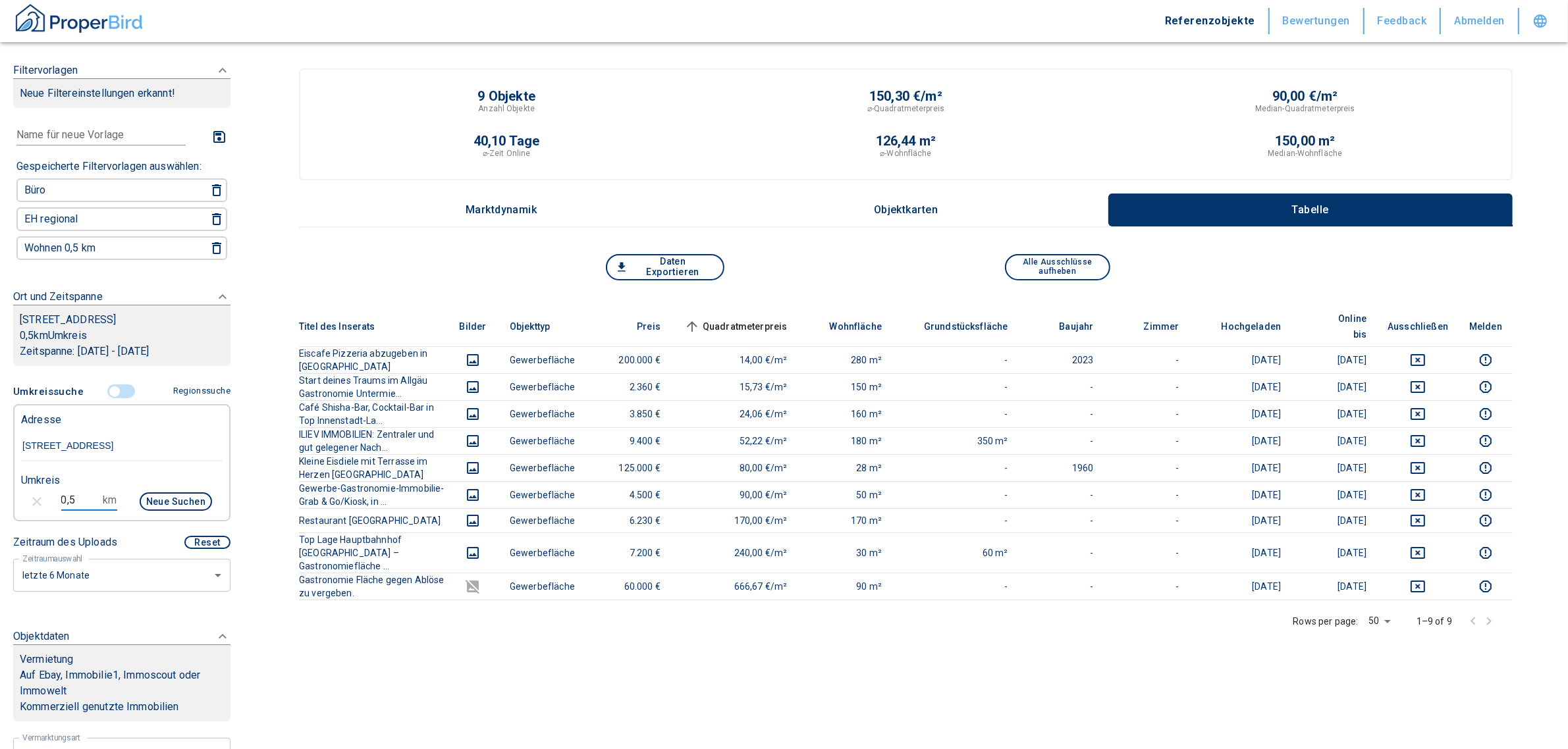
drag, startPoint x: 86, startPoint y: 494, endPoint x: 10, endPoint y: 494, distance: 76.0
click at [11, 494] on div "0,5 km Neue Suchen" at bounding box center [112, 503] width 202 height 31
type input "1,0"
click at [166, 493] on button "Neue Suchen" at bounding box center [176, 502] width 73 height 18
type input "2020"
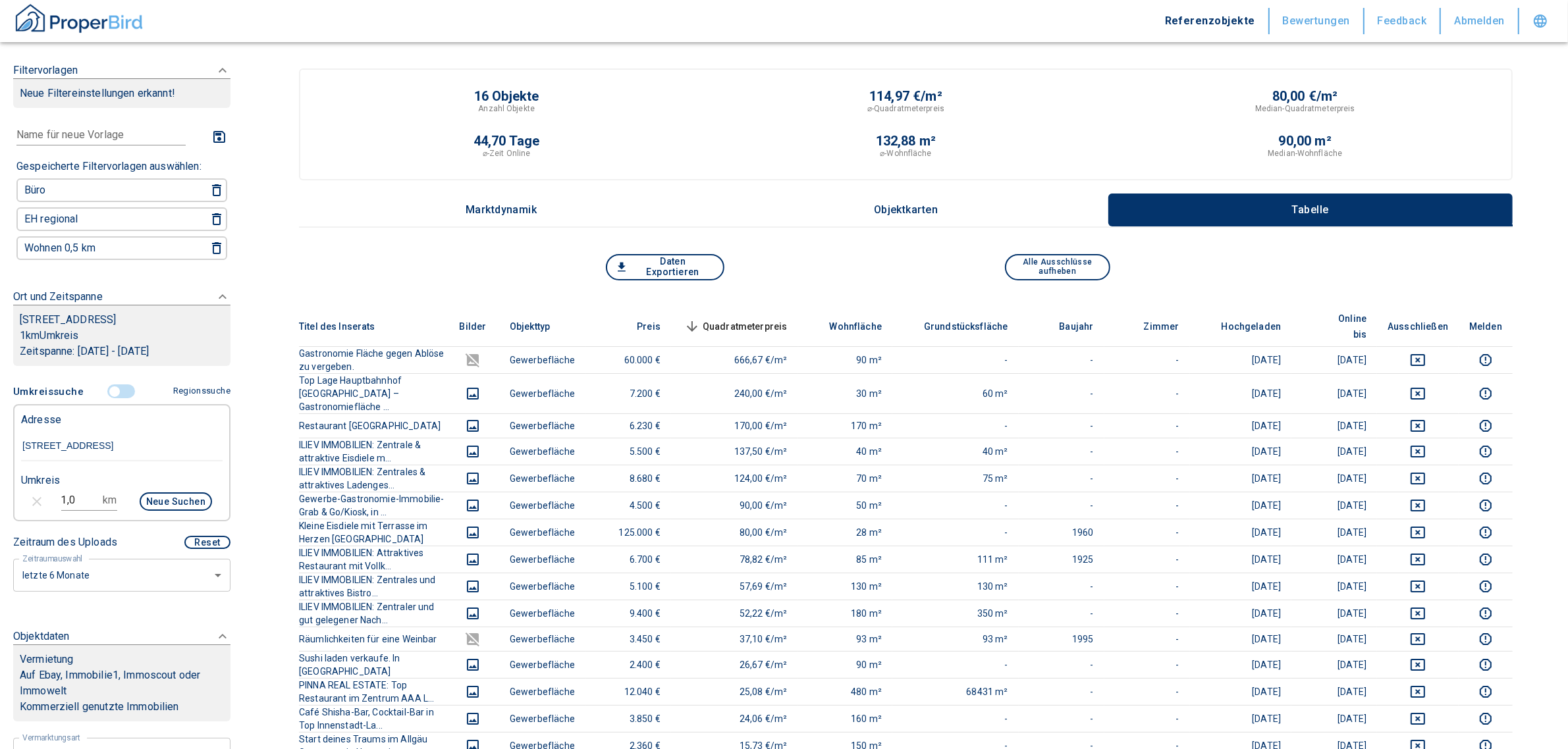
click at [765, 318] on span "Quadratmeterpreis sorted descending" at bounding box center [734, 326] width 106 height 16
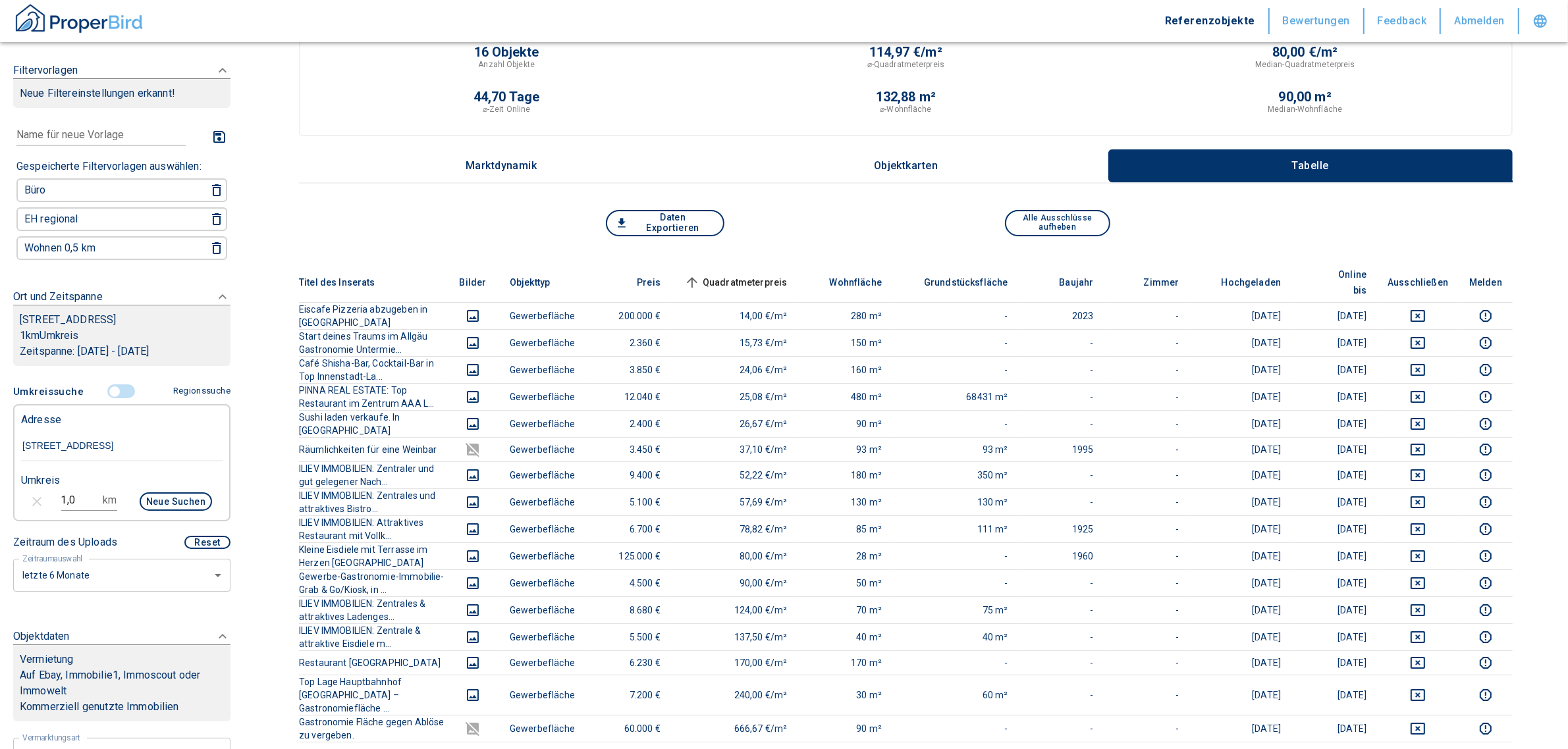
scroll to position [53, 0]
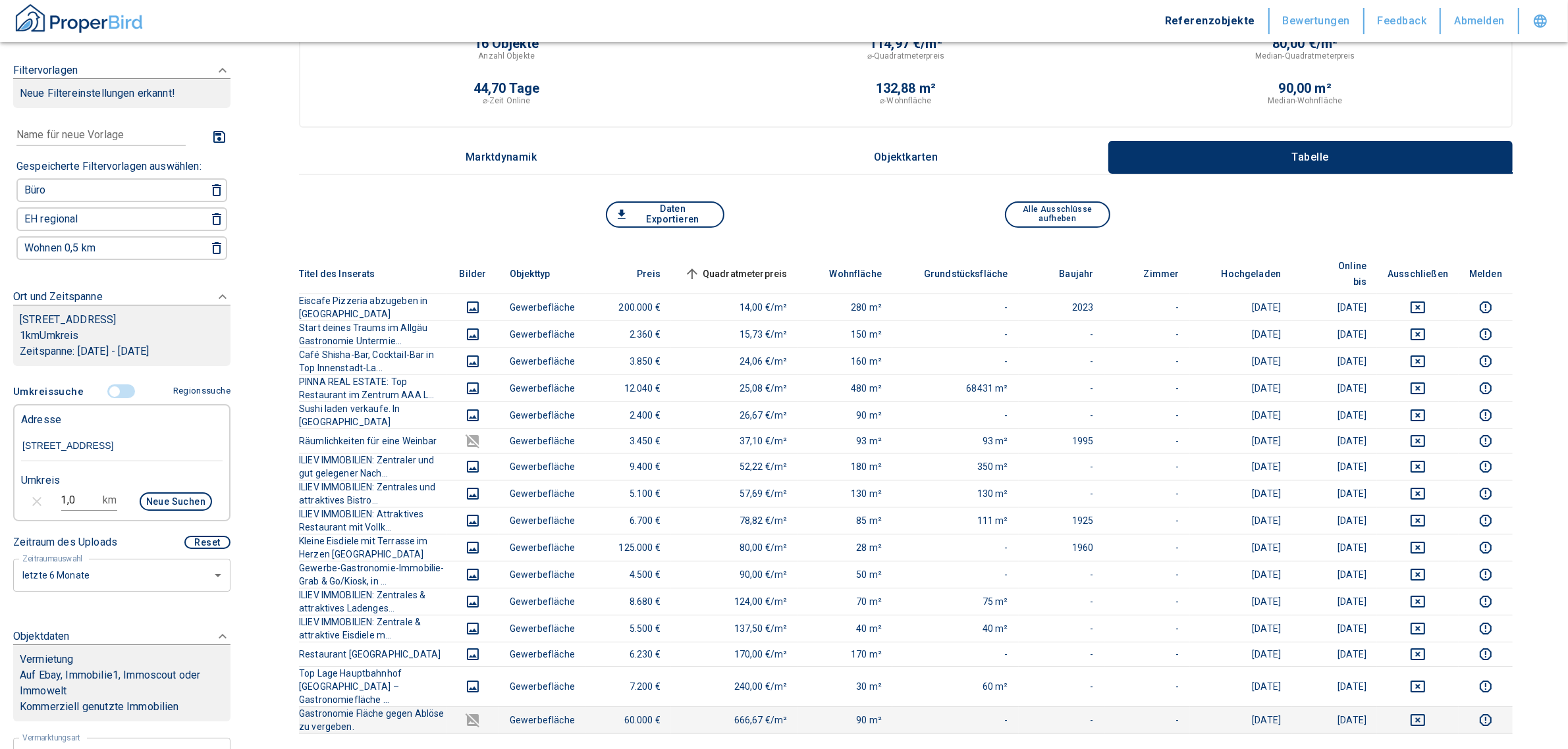
click at [412, 707] on th "Gastronomie Fläche gegen Ablöse zu vergeben." at bounding box center [372, 720] width 147 height 27
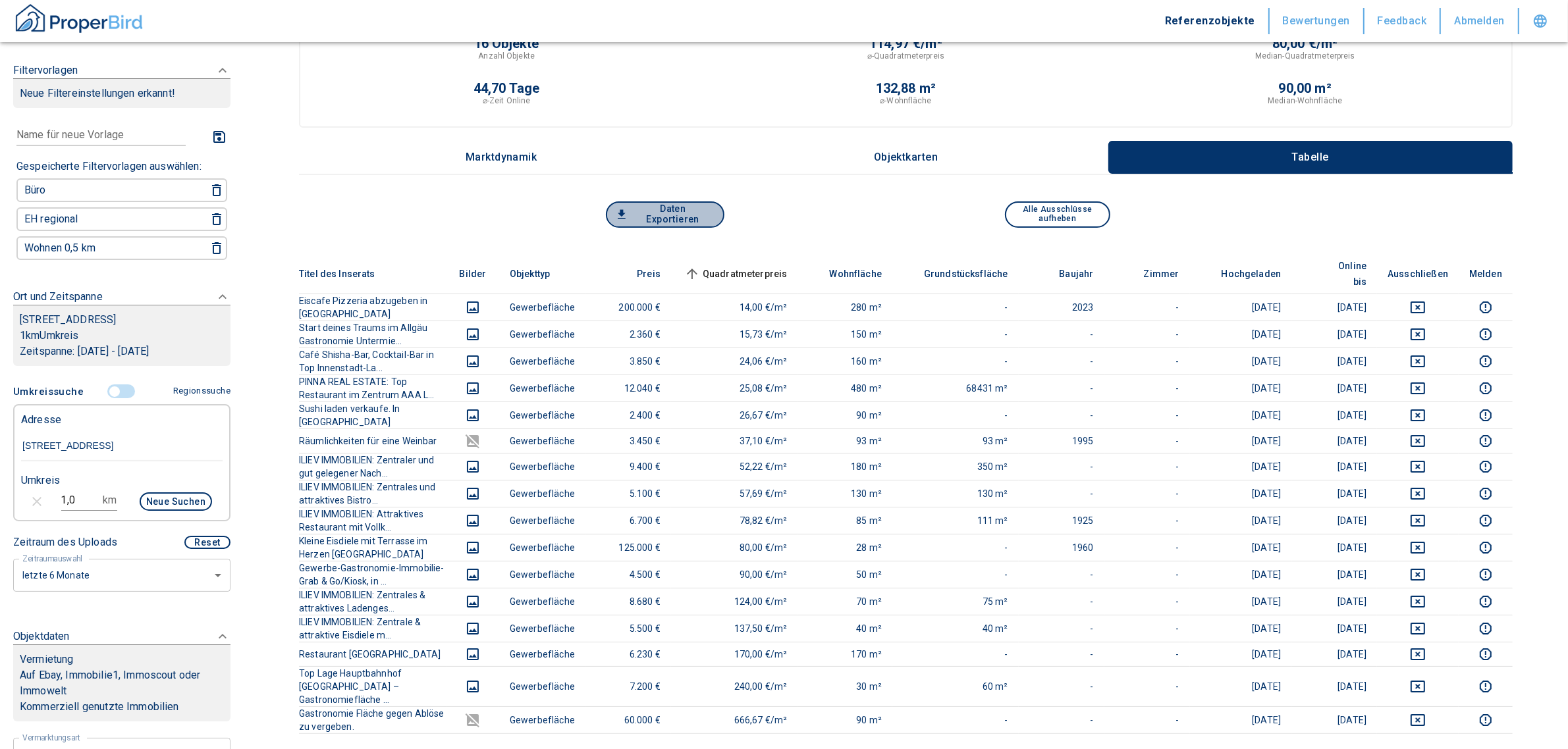
click at [686, 222] on button "Daten Exportieren" at bounding box center [664, 215] width 118 height 26
